Goal: Entertainment & Leisure: Consume media (video, audio)

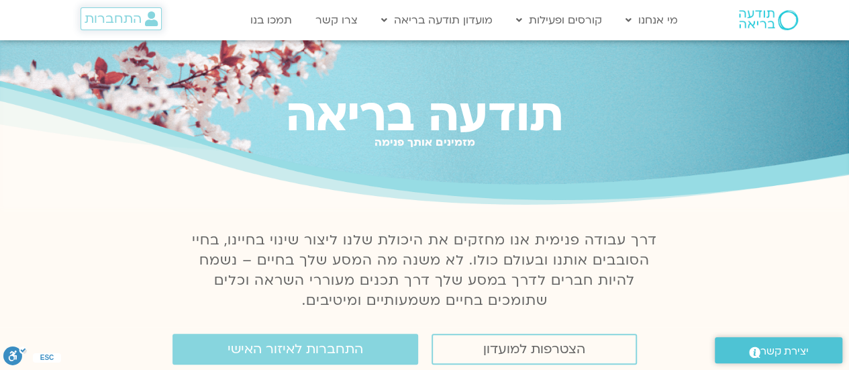
click at [137, 14] on span "התחברות" at bounding box center [113, 18] width 57 height 15
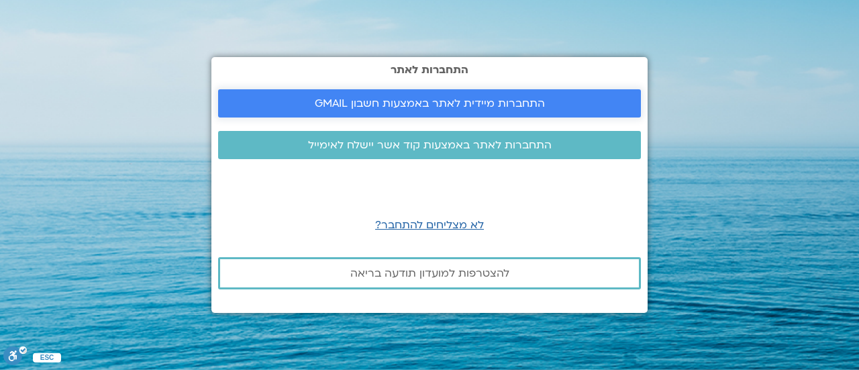
click at [324, 104] on span "התחברות מיידית לאתר באמצעות חשבון GMAIL" at bounding box center [430, 103] width 230 height 12
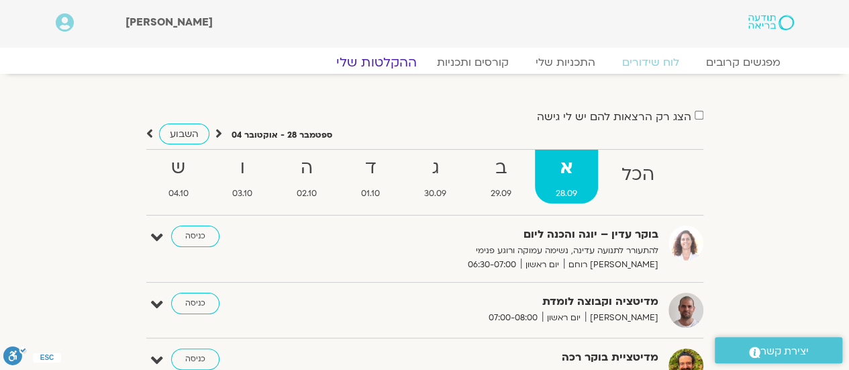
click at [361, 64] on link "ההקלטות שלי" at bounding box center [376, 62] width 113 height 16
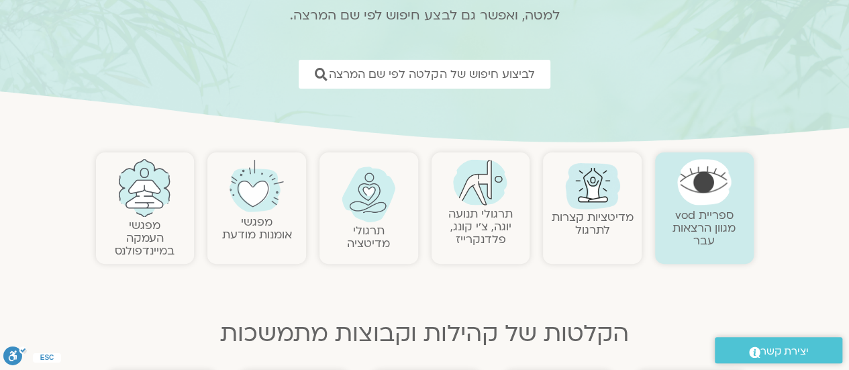
scroll to position [155, 0]
click at [596, 185] on img at bounding box center [593, 184] width 64 height 64
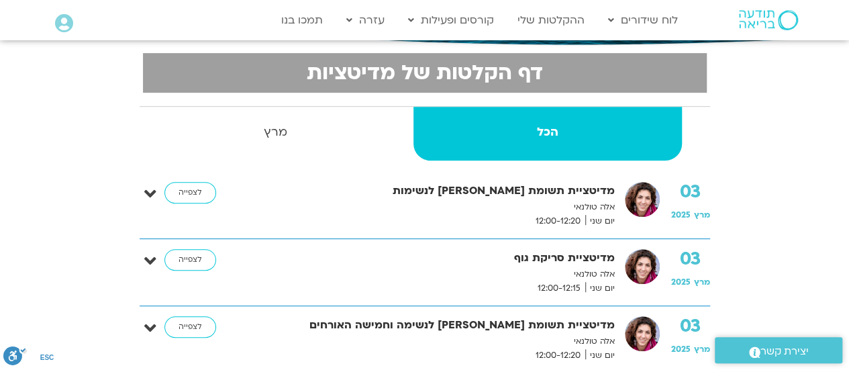
scroll to position [271, 0]
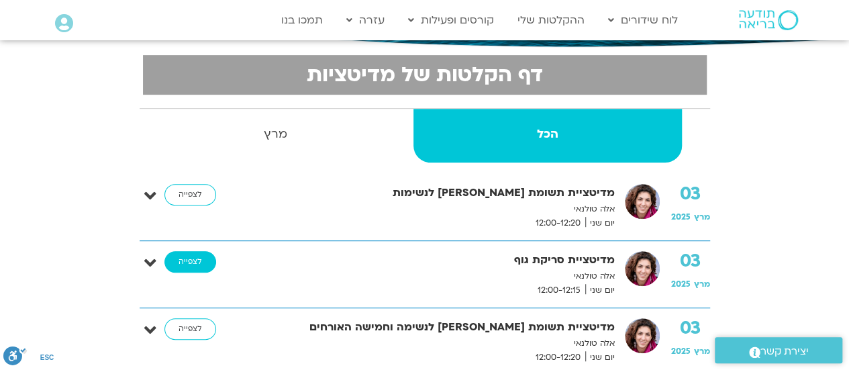
click at [191, 261] on link "לצפייה" at bounding box center [191, 261] width 52 height 21
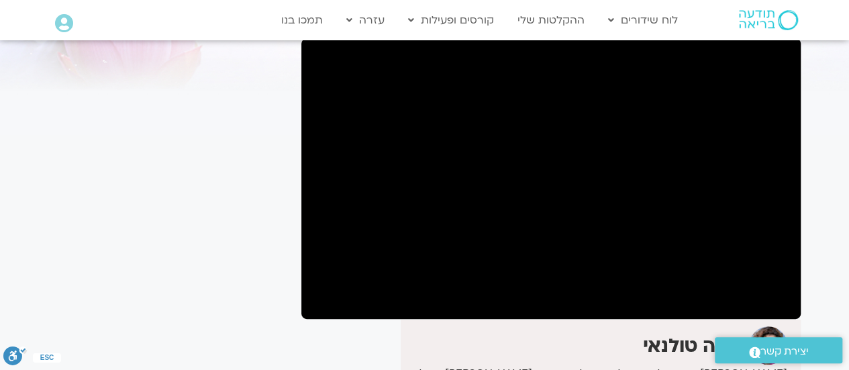
scroll to position [101, 0]
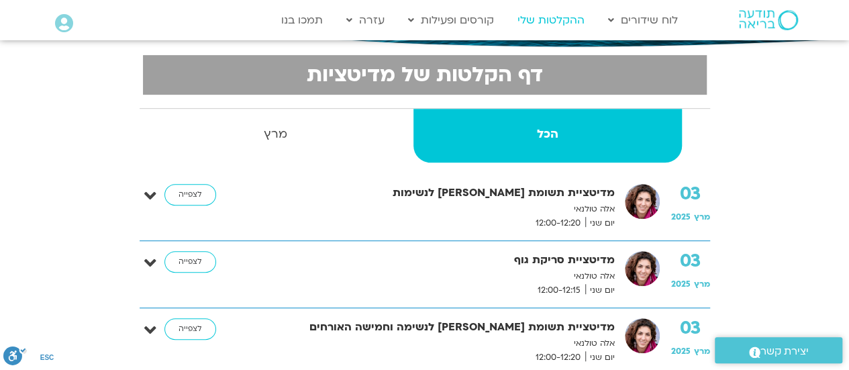
click at [558, 21] on link "ההקלטות שלי" at bounding box center [551, 20] width 81 height 26
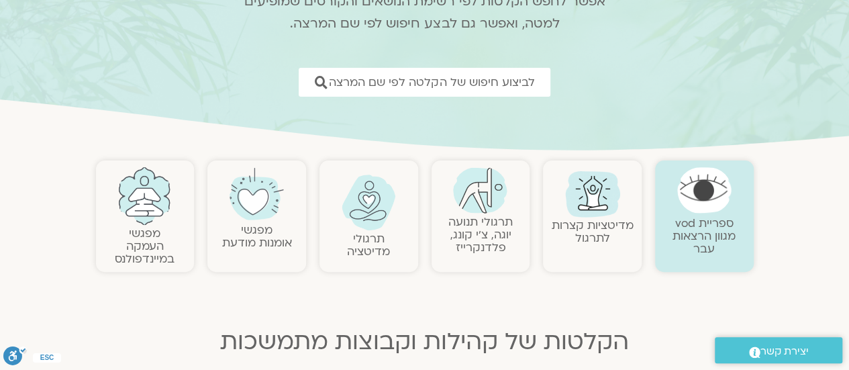
scroll to position [148, 0]
click at [481, 193] on img at bounding box center [480, 189] width 54 height 46
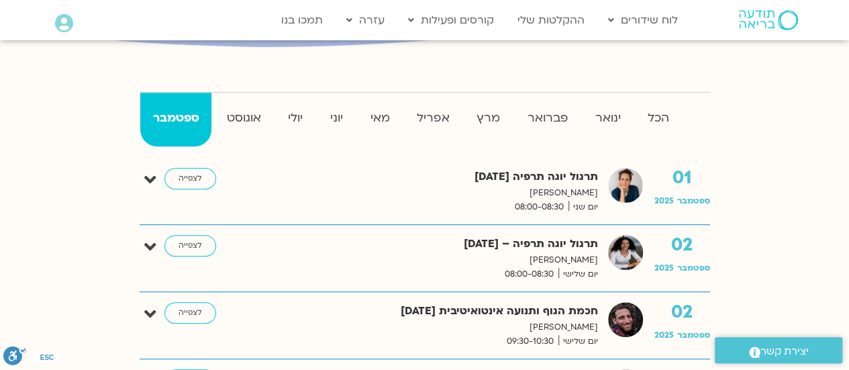
scroll to position [316, 0]
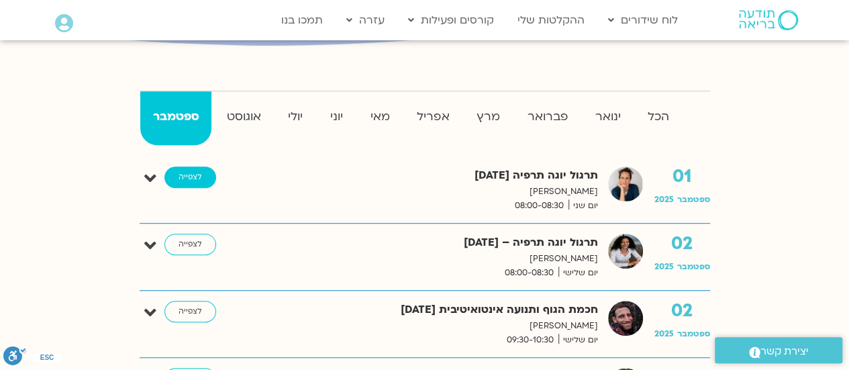
click at [186, 173] on link "לצפייה" at bounding box center [191, 177] width 52 height 21
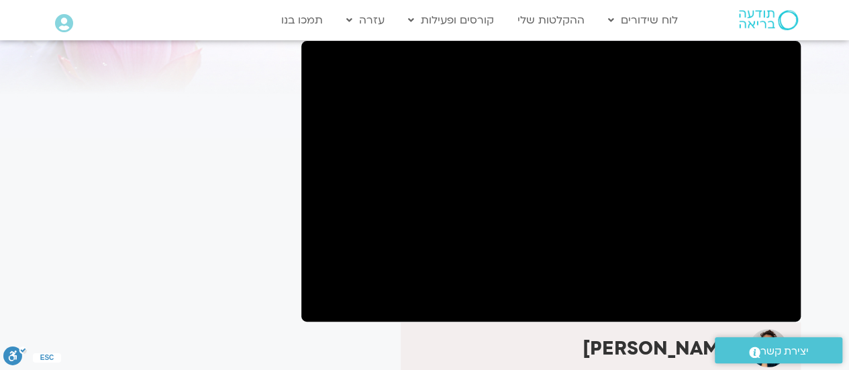
scroll to position [99, 0]
